Goal: Task Accomplishment & Management: Manage account settings

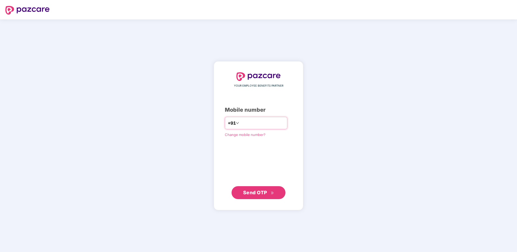
type input "**********"
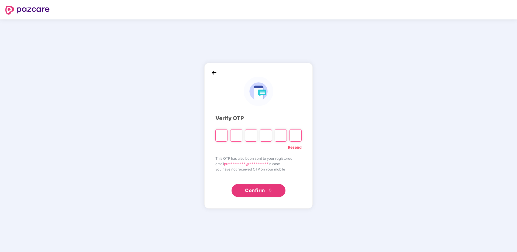
type input "*"
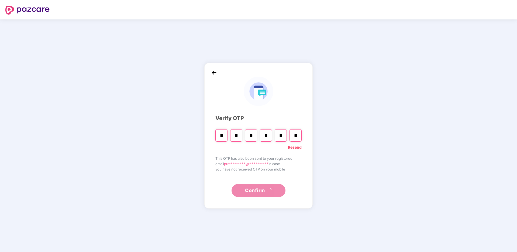
type input "*"
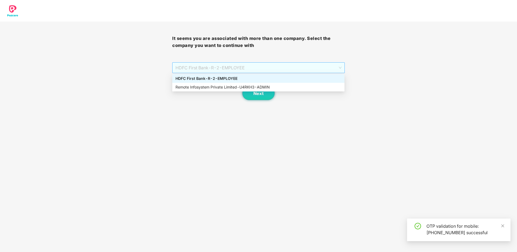
click at [215, 73] on span "HDFC First Bank - R-2 - EMPLOYEE" at bounding box center [259, 68] width 166 height 10
click at [216, 84] on div "Remote Infosystem Private Limited - U4RKH3 - ADMIN" at bounding box center [259, 87] width 166 height 6
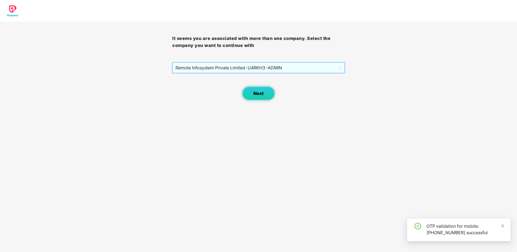
click at [251, 89] on button "Next" at bounding box center [258, 93] width 32 height 13
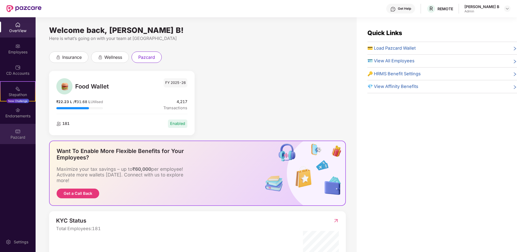
click at [22, 137] on div "Pazcard" at bounding box center [18, 137] width 36 height 5
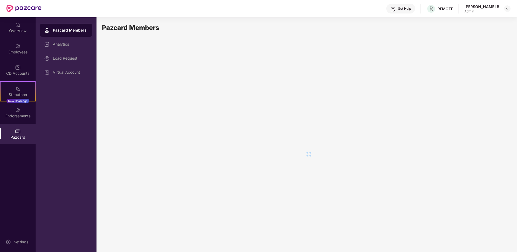
click at [23, 44] on div "Employees" at bounding box center [18, 49] width 36 height 20
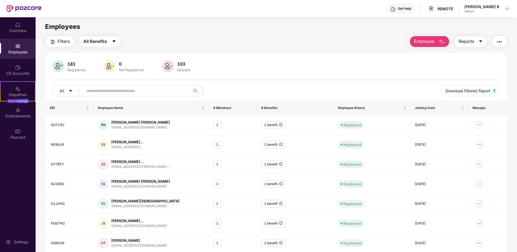
click at [259, 44] on div "Filters All Benefits Employee Reports" at bounding box center [276, 41] width 461 height 11
click at [26, 136] on div "Pazcard" at bounding box center [18, 137] width 36 height 5
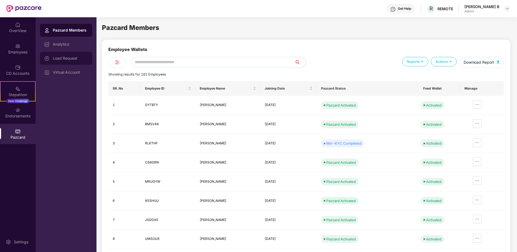
click at [78, 60] on div "Load Request" at bounding box center [70, 58] width 35 height 4
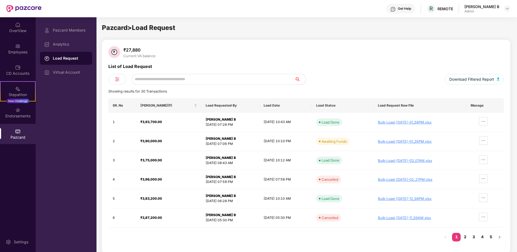
click at [187, 53] on div "₹27,880 Current VA balance" at bounding box center [306, 52] width 396 height 13
click at [483, 142] on span "ellipsis" at bounding box center [484, 140] width 8 height 4
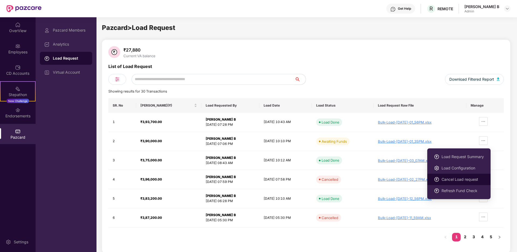
click at [465, 181] on span "Cancel Load request" at bounding box center [463, 179] width 42 height 6
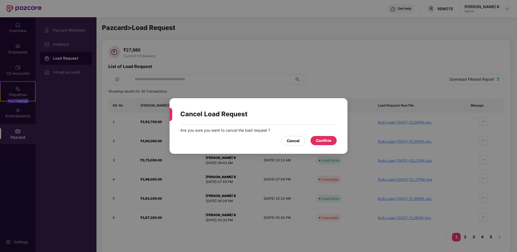
click at [313, 141] on div "Confirm" at bounding box center [324, 140] width 26 height 9
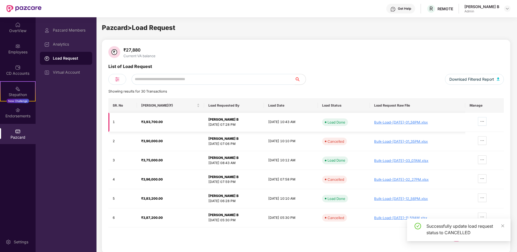
click at [487, 124] on button "button" at bounding box center [482, 121] width 9 height 9
click at [417, 121] on div "Bulk-Load-23-Sep-2025-01_56PM.xlsx" at bounding box center [417, 122] width 87 height 4
click at [465, 76] on span "Download Filtered Report" at bounding box center [472, 79] width 45 height 6
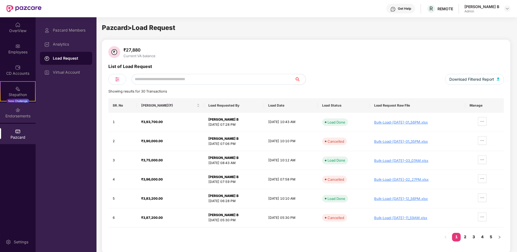
click at [18, 111] on img at bounding box center [17, 109] width 5 height 5
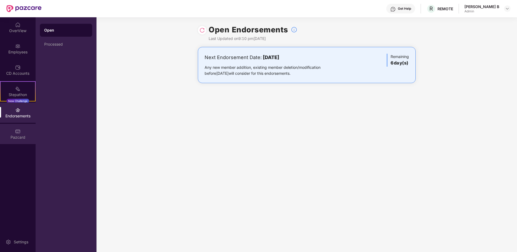
click at [23, 139] on div "Pazcard" at bounding box center [18, 137] width 36 height 5
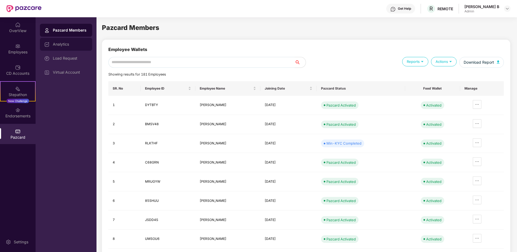
click at [76, 47] on div "Analytics" at bounding box center [66, 44] width 52 height 13
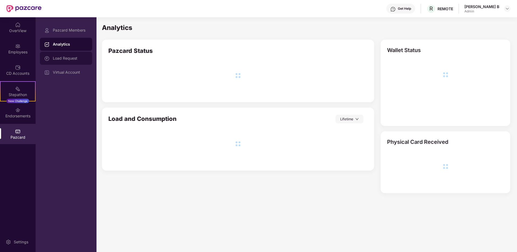
click at [55, 61] on div "Load Request" at bounding box center [66, 58] width 52 height 13
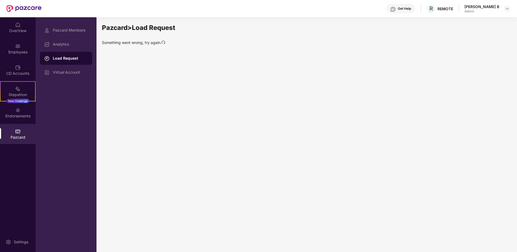
click at [197, 100] on div "Pazcard > Load Request Something went wrong, try again." at bounding box center [306, 134] width 409 height 222
click at [54, 64] on div "Load Request" at bounding box center [66, 58] width 52 height 13
click at [137, 53] on div "Pazcard > Load Request Something went wrong, try again." at bounding box center [306, 134] width 409 height 222
click at [162, 42] on icon "redo" at bounding box center [164, 42] width 4 height 3
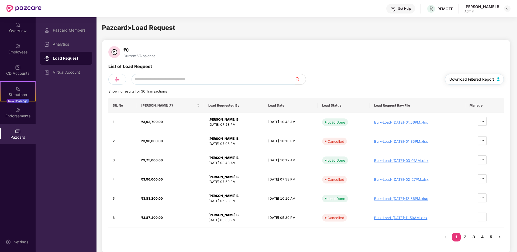
click at [468, 81] on span "Download Filtered Report" at bounding box center [472, 79] width 45 height 6
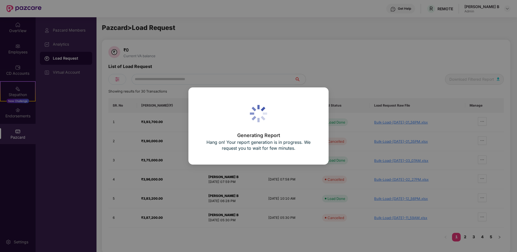
click at [64, 46] on div "Generating Report Hang on! Your report generation is in progress. We request yo…" at bounding box center [258, 126] width 517 height 252
click at [69, 31] on div "Generating Report Hang on! Your report generation is in progress. We request yo…" at bounding box center [258, 126] width 517 height 252
click at [69, 29] on div "Generating Report Hang on! Your report generation is in progress. We request yo…" at bounding box center [258, 126] width 517 height 252
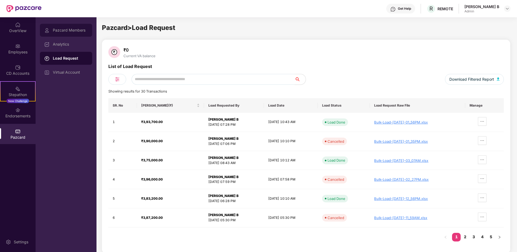
click at [61, 35] on div "Pazcard Members" at bounding box center [66, 30] width 52 height 13
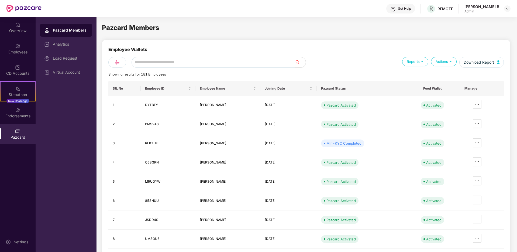
click at [420, 63] on img at bounding box center [422, 61] width 5 height 5
click at [438, 63] on div "Actions" at bounding box center [444, 61] width 26 height 9
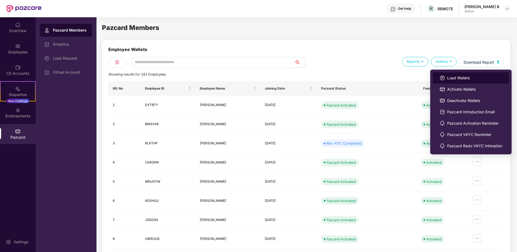
click at [449, 76] on span "Load Wallets" at bounding box center [474, 78] width 55 height 6
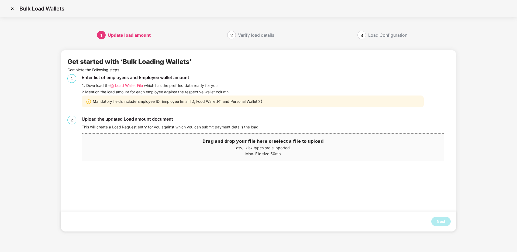
click at [138, 86] on span "Load Wallet File" at bounding box center [129, 86] width 28 height 6
click at [287, 154] on p "Max. File size 50mb" at bounding box center [263, 154] width 362 height 6
click at [444, 223] on div "Next" at bounding box center [441, 221] width 9 height 6
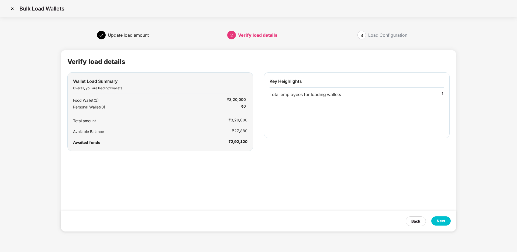
click at [435, 221] on div "Next" at bounding box center [441, 220] width 19 height 9
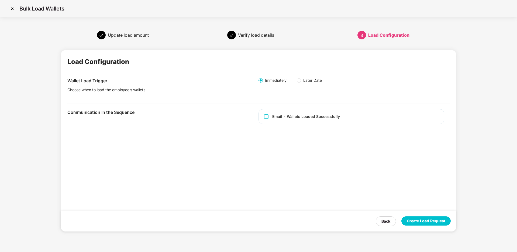
click at [303, 80] on span "Later Date" at bounding box center [312, 80] width 23 height 6
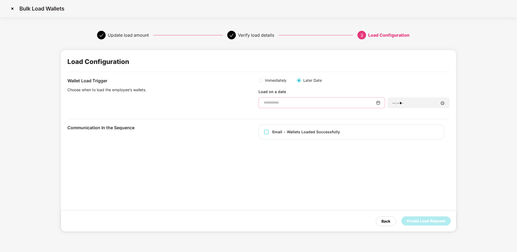
click at [331, 102] on input at bounding box center [319, 103] width 113 height 6
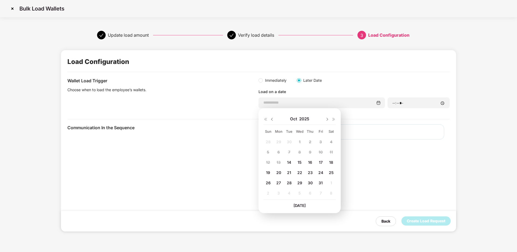
click at [320, 182] on span "31" at bounding box center [321, 182] width 4 height 5
type input "**********"
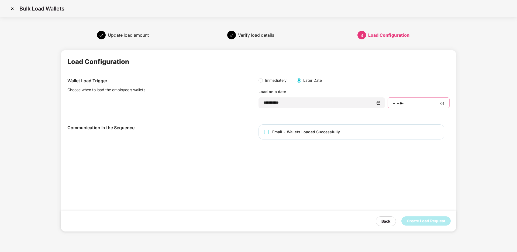
click at [401, 104] on input "time" at bounding box center [418, 104] width 53 height 6
click at [391, 99] on div at bounding box center [419, 102] width 62 height 11
click at [441, 105] on input "time" at bounding box center [418, 104] width 53 height 6
type input "*****"
click at [316, 158] on div "**********" at bounding box center [258, 140] width 395 height 181
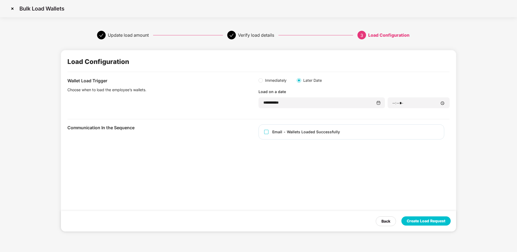
click at [408, 222] on div "Create Load Request" at bounding box center [426, 221] width 39 height 6
